Goal: Information Seeking & Learning: Learn about a topic

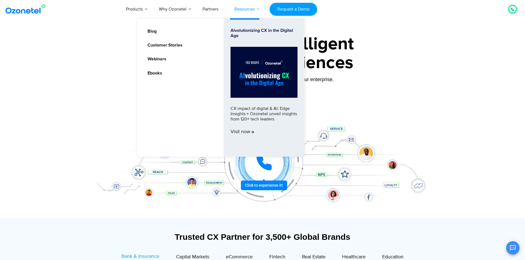
click at [248, 11] on link "Resources" at bounding box center [245, 9] width 36 height 18
click at [175, 46] on link "Customer Stories" at bounding box center [163, 45] width 39 height 7
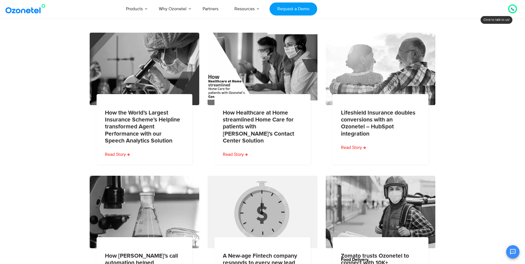
scroll to position [55, 0]
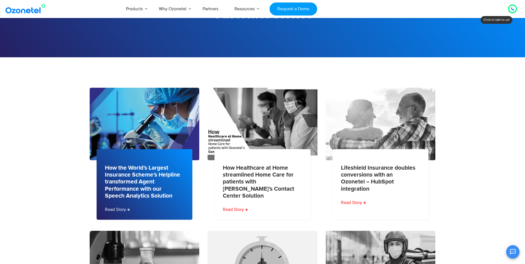
click at [138, 143] on img at bounding box center [144, 124] width 111 height 74
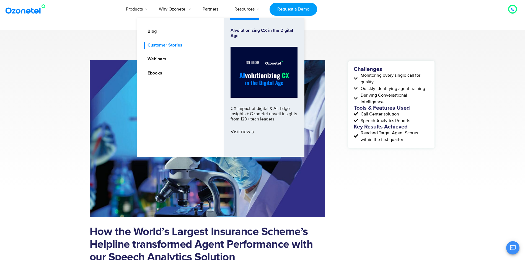
click at [179, 46] on link "Customer Stories" at bounding box center [163, 45] width 39 height 7
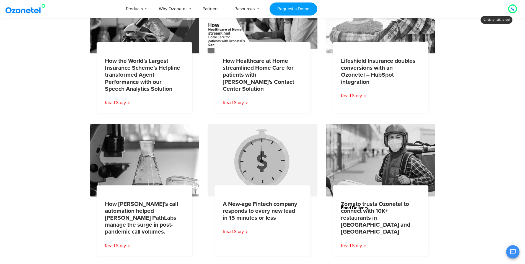
scroll to position [249, 0]
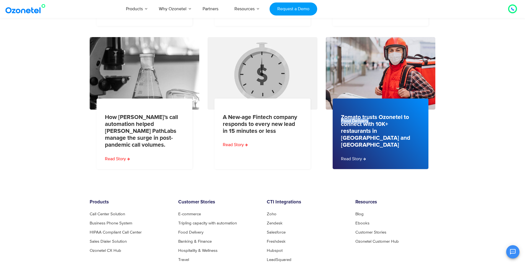
drag, startPoint x: 342, startPoint y: 122, endPoint x: 369, endPoint y: 121, distance: 27.7
click at [369, 121] on div "Food Delivery" at bounding box center [384, 117] width 103 height 11
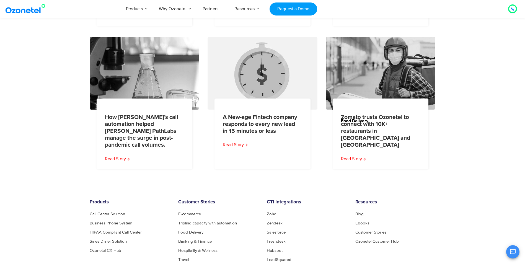
click at [479, 132] on section "How the World’s Largest Insurance Scheme’s Helpline transformed Agent Performan…" at bounding box center [262, 17] width 525 height 308
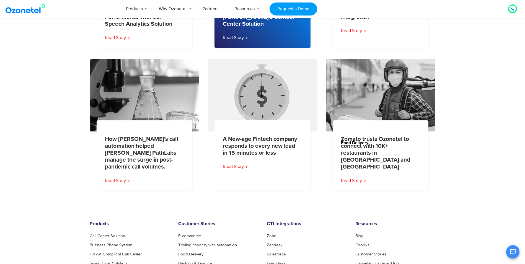
scroll to position [194, 0]
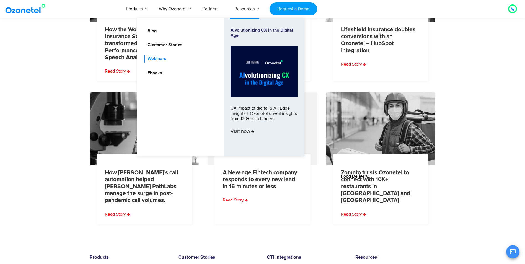
click at [162, 58] on link "Webinars" at bounding box center [155, 58] width 23 height 7
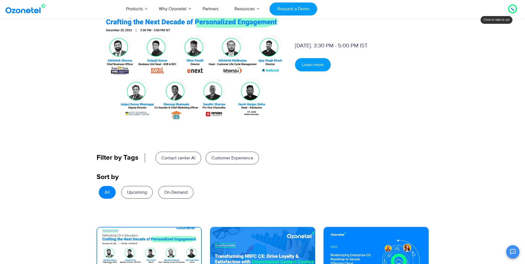
scroll to position [111, 0]
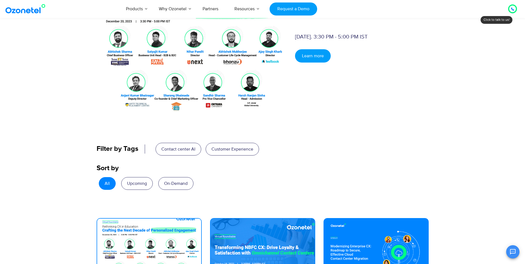
click at [310, 57] on link "Learn more" at bounding box center [313, 55] width 36 height 13
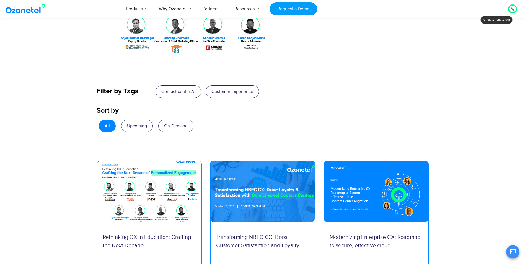
scroll to position [249, 0]
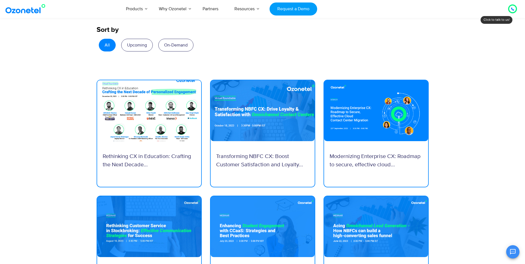
click at [143, 153] on p "Rethinking CX in Education: Crafting the Next Decade..." at bounding box center [149, 160] width 93 height 17
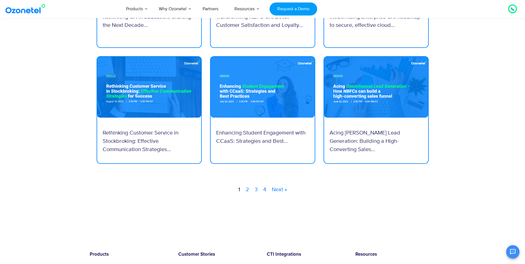
scroll to position [388, 0]
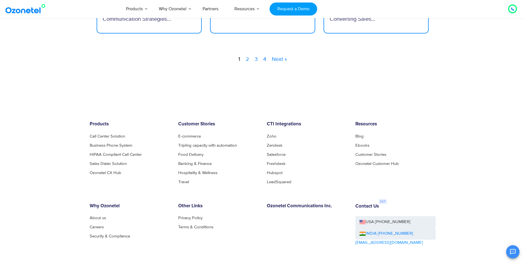
scroll to position [526, 0]
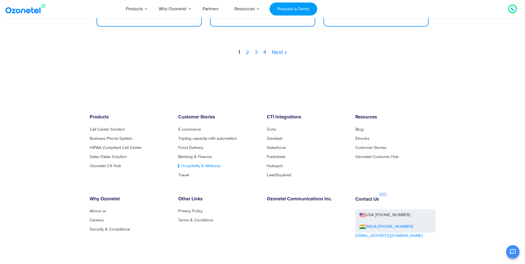
click at [201, 167] on link "Hospitality & Wellness" at bounding box center [199, 166] width 42 height 4
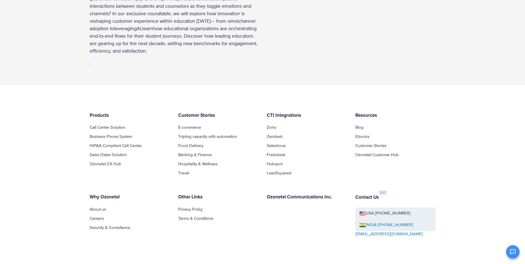
scroll to position [388, 0]
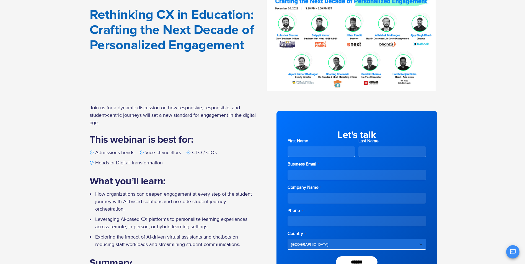
scroll to position [83, 0]
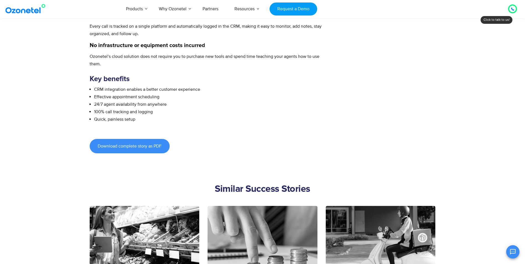
scroll to position [443, 0]
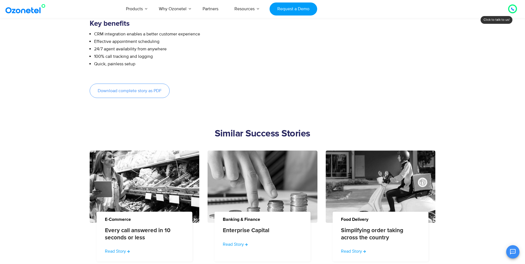
click at [130, 94] on link "Download complete story as PDF" at bounding box center [130, 91] width 80 height 14
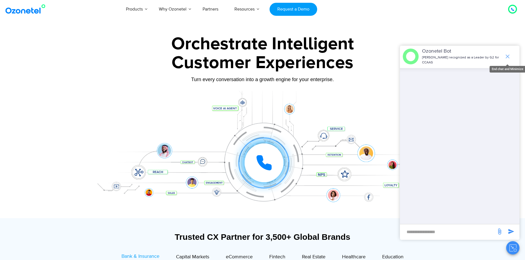
click at [509, 55] on icon "end chat or minimize" at bounding box center [508, 57] width 4 height 4
